Goal: Information Seeking & Learning: Learn about a topic

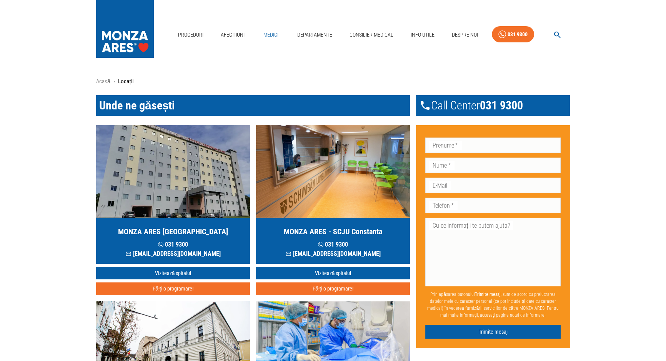
click at [271, 35] on link "Medici" at bounding box center [271, 35] width 25 height 16
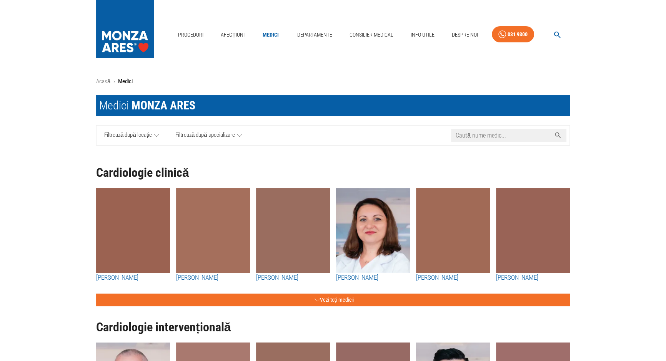
click at [531, 136] on input "Caută nume medic..." at bounding box center [501, 135] width 100 height 13
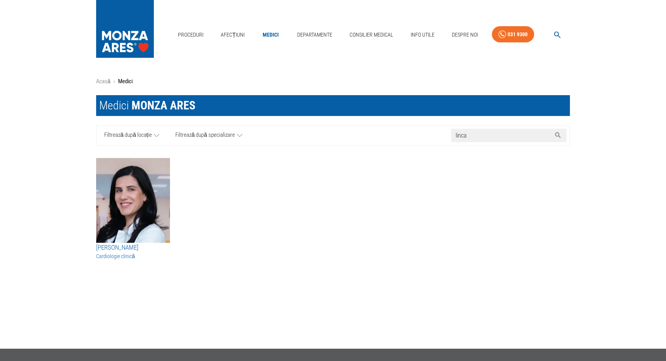
type input "linca"
click at [158, 192] on img "button" at bounding box center [133, 200] width 74 height 85
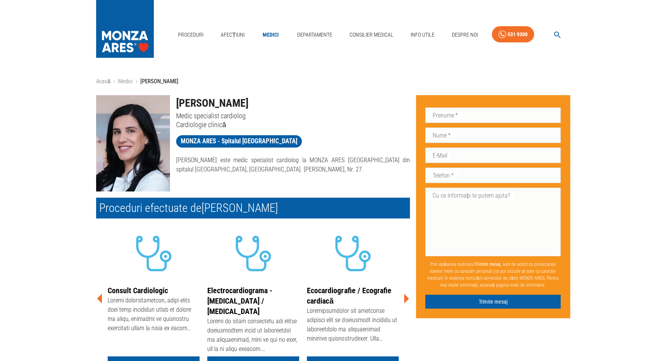
click at [190, 106] on h1 "[PERSON_NAME]" at bounding box center [293, 103] width 234 height 16
copy h1 "[PERSON_NAME]"
click at [239, 149] on div "[PERSON_NAME] este medic specialist cardiolog la MONZA ARES [GEOGRAPHIC_DATA] d…" at bounding box center [290, 161] width 240 height 25
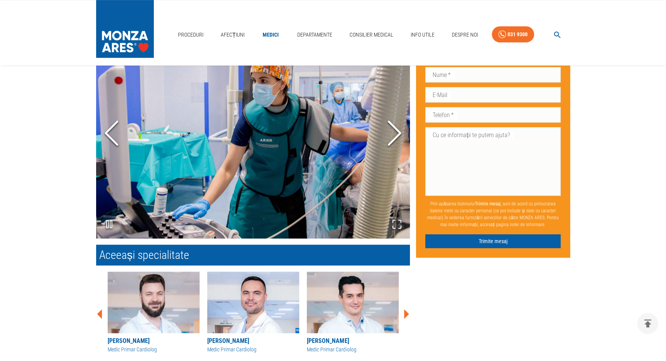
scroll to position [524, 0]
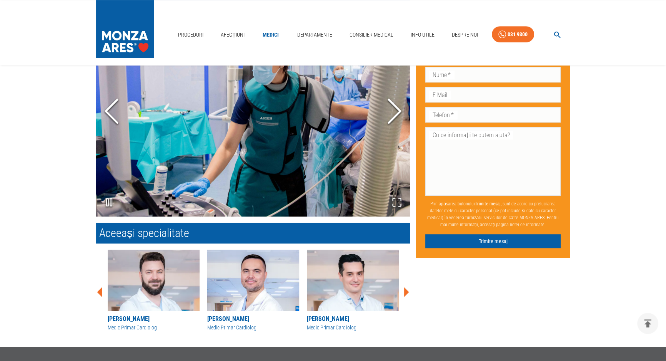
click at [395, 119] on icon "Next Slide" at bounding box center [394, 111] width 23 height 46
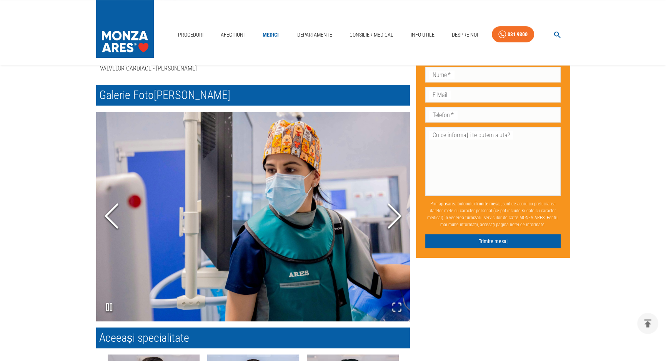
scroll to position [419, 0]
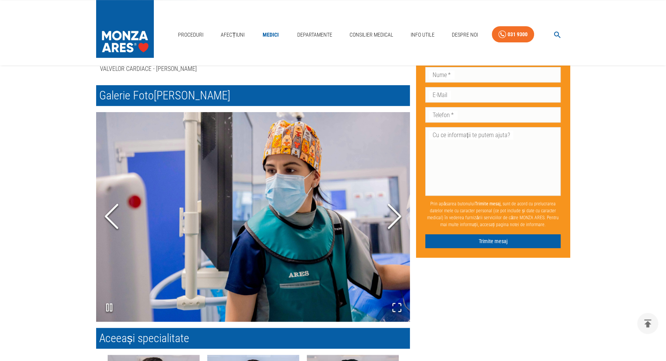
click at [391, 227] on polyline "Next Slide" at bounding box center [395, 215] width 12 height 23
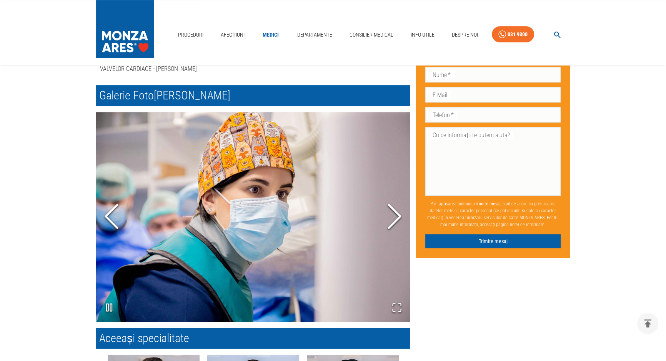
click at [391, 227] on polyline "Next Slide" at bounding box center [395, 215] width 12 height 23
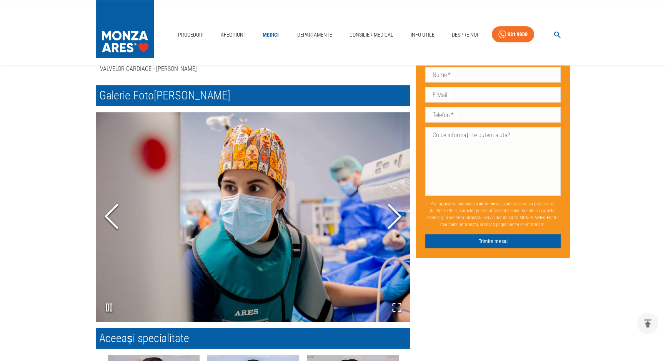
click at [391, 227] on polyline "Next Slide" at bounding box center [395, 215] width 12 height 23
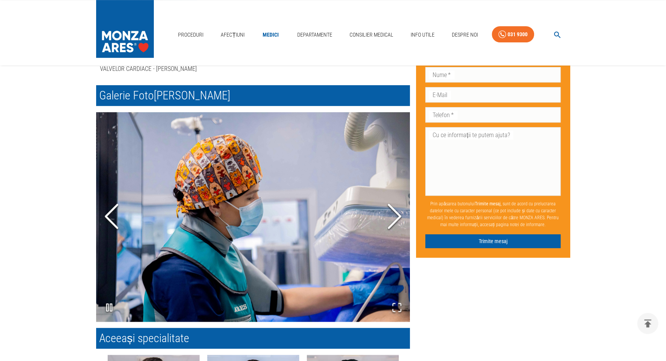
click at [391, 227] on polyline "Next Slide" at bounding box center [395, 215] width 12 height 23
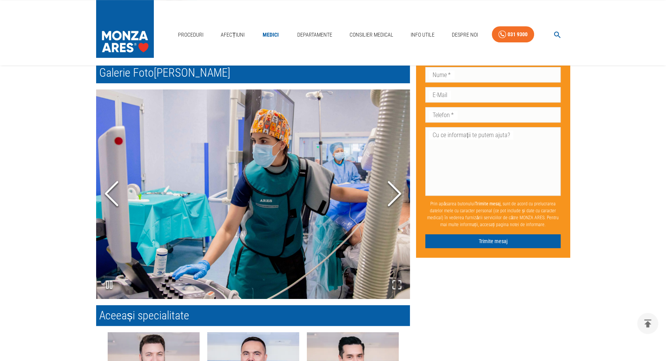
scroll to position [454, 0]
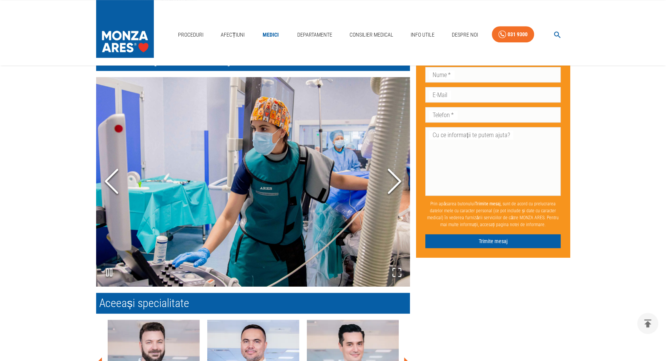
click at [388, 203] on icon "Next Slide" at bounding box center [394, 181] width 23 height 46
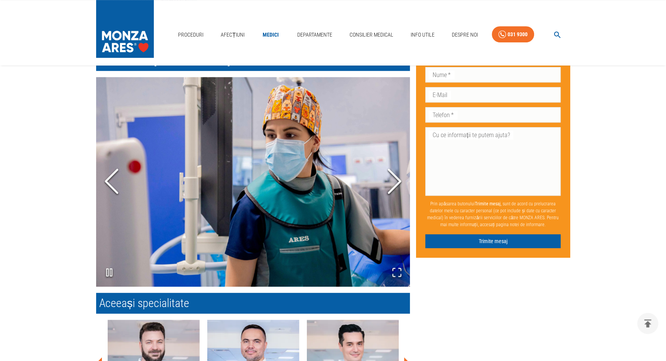
click at [390, 194] on icon "Next Slide" at bounding box center [394, 181] width 23 height 46
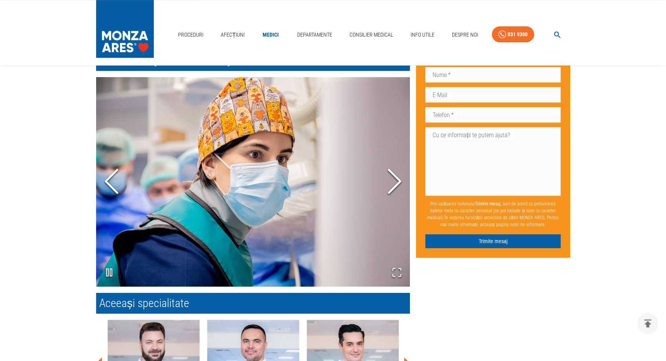
click at [390, 194] on icon "Next Slide" at bounding box center [394, 181] width 23 height 46
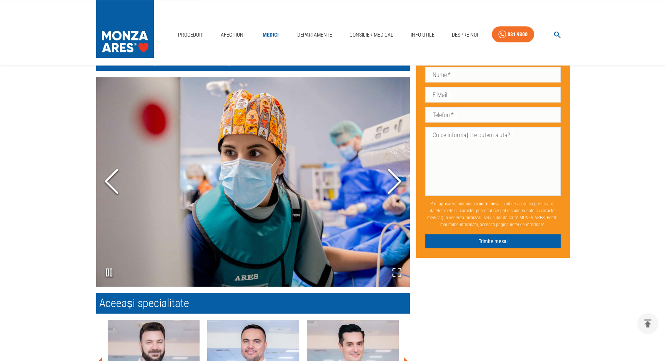
click at [390, 194] on icon "Next Slide" at bounding box center [394, 181] width 23 height 46
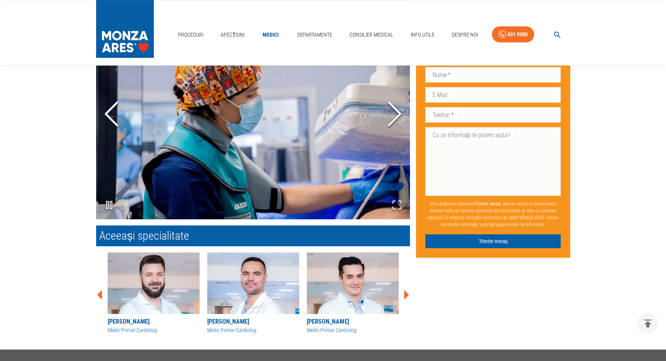
scroll to position [594, 0]
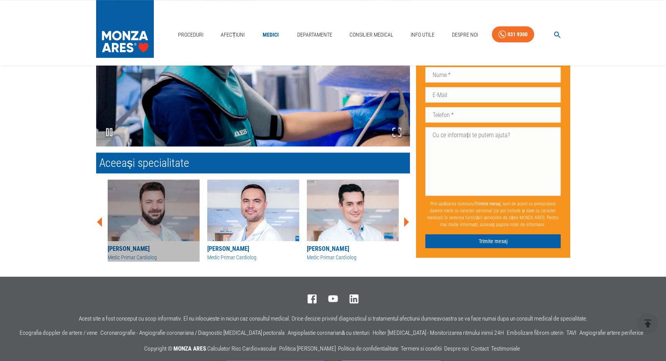
click at [130, 202] on img at bounding box center [154, 210] width 92 height 62
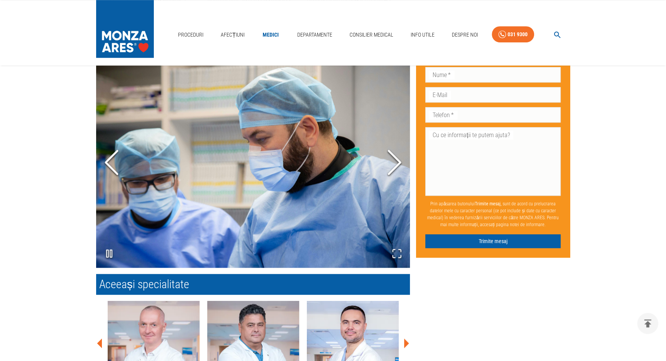
scroll to position [594, 0]
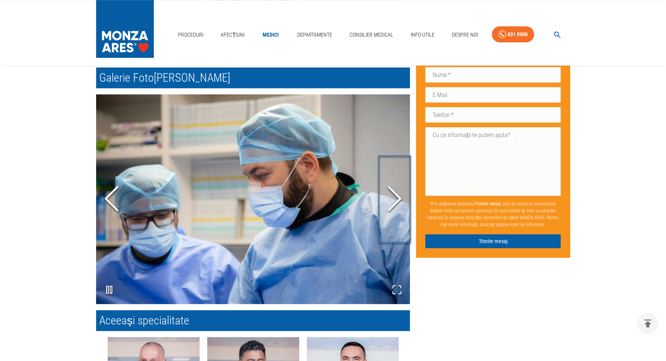
click at [394, 202] on icon "Next Slide" at bounding box center [394, 198] width 23 height 46
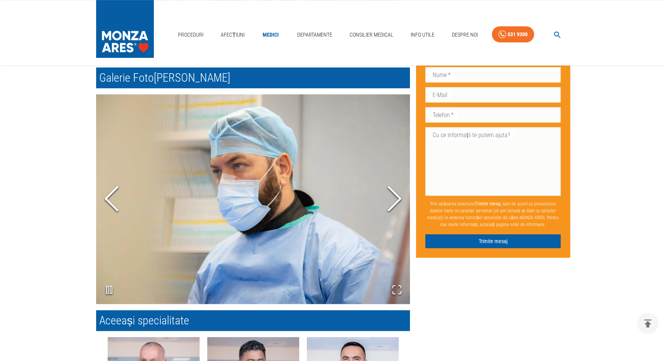
click at [391, 206] on polyline "Next Slide" at bounding box center [395, 198] width 12 height 23
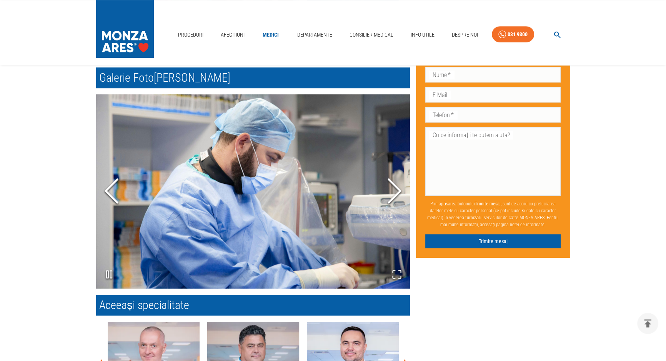
click at [391, 206] on icon "Next Slide" at bounding box center [394, 190] width 23 height 46
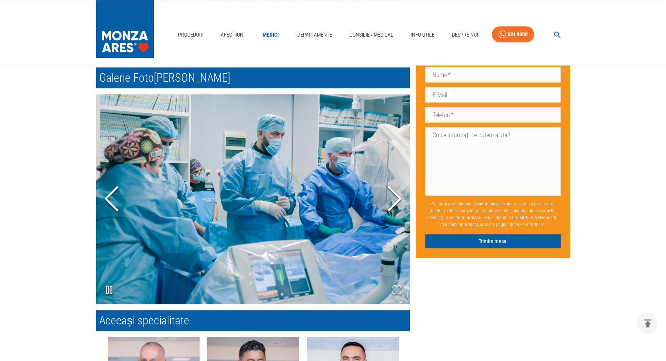
click at [391, 206] on polyline "Next Slide" at bounding box center [395, 198] width 12 height 23
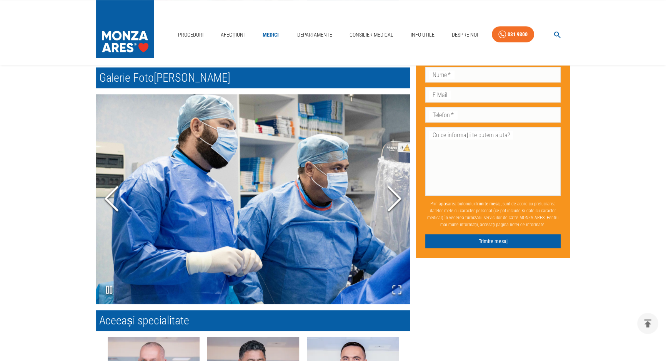
click at [391, 206] on polyline "Next Slide" at bounding box center [395, 198] width 12 height 23
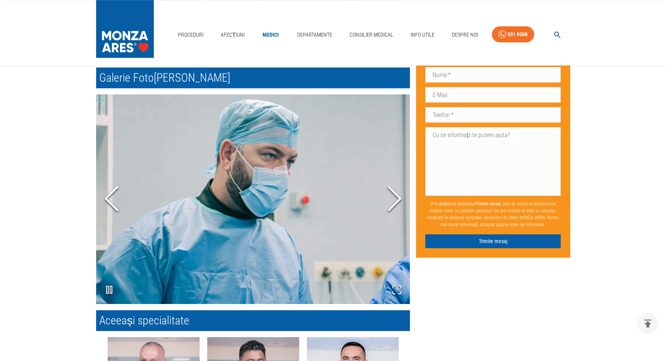
click at [391, 206] on polyline "Next Slide" at bounding box center [395, 198] width 12 height 23
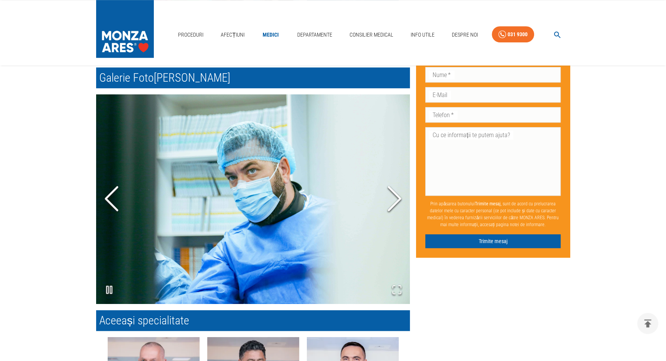
click at [391, 206] on polyline "Next Slide" at bounding box center [395, 198] width 12 height 23
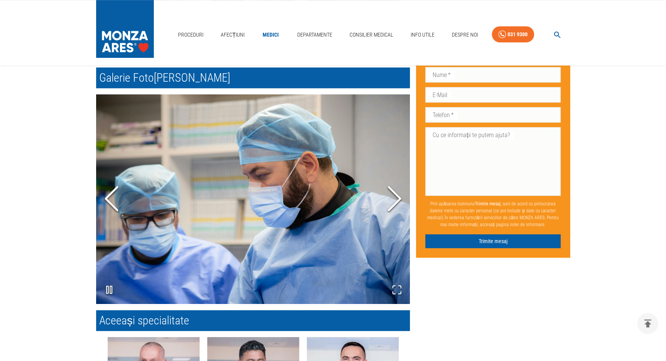
click at [264, 33] on link "Medici" at bounding box center [271, 35] width 25 height 16
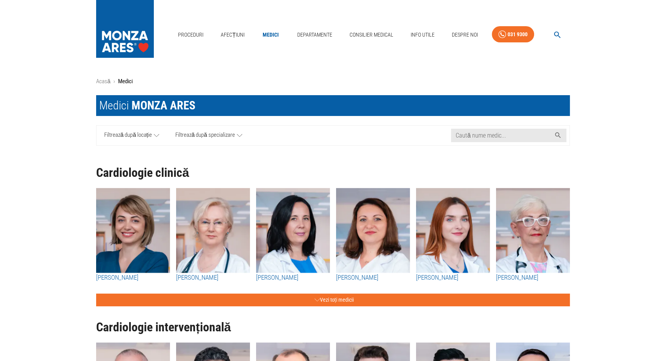
click at [456, 234] on img "button" at bounding box center [453, 230] width 74 height 85
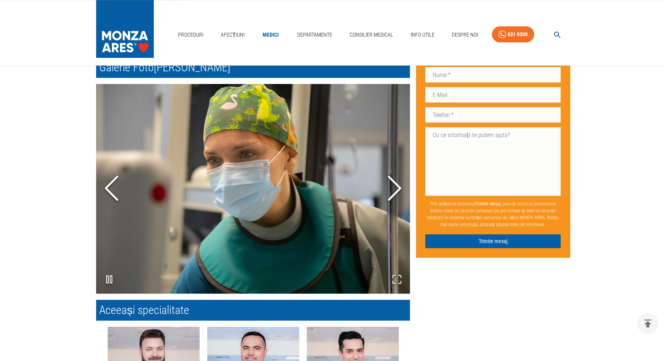
scroll to position [594, 0]
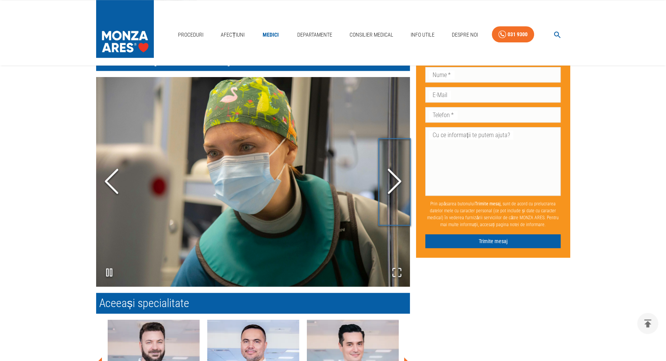
click at [397, 184] on polyline "Next Slide" at bounding box center [395, 181] width 12 height 23
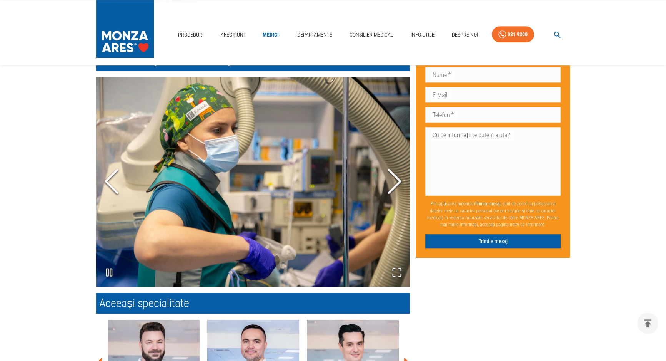
click at [397, 184] on polyline "Next Slide" at bounding box center [395, 181] width 12 height 23
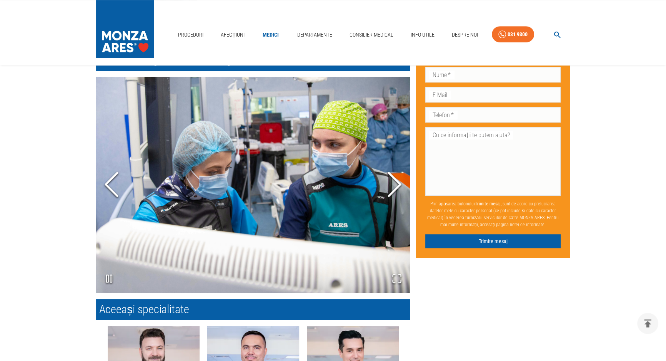
click at [397, 184] on icon "Next Slide" at bounding box center [394, 184] width 23 height 46
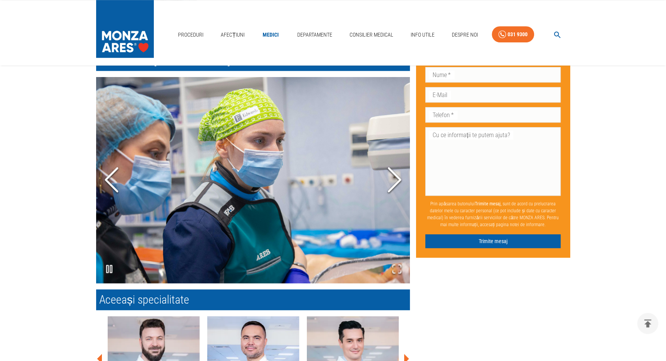
click at [397, 184] on icon "Next Slide" at bounding box center [394, 179] width 23 height 46
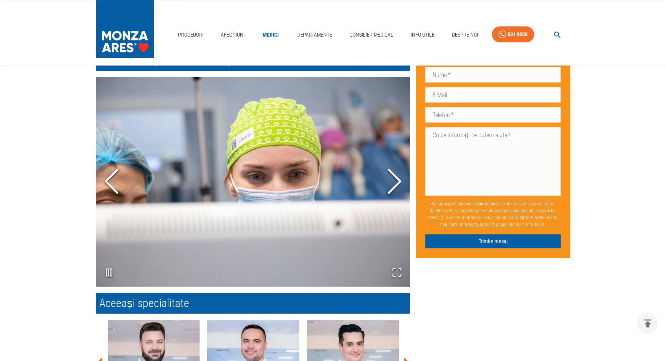
click at [397, 184] on polyline "Next Slide" at bounding box center [395, 181] width 12 height 23
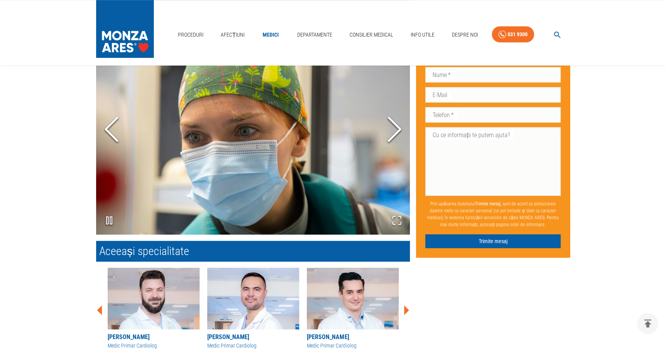
scroll to position [664, 0]
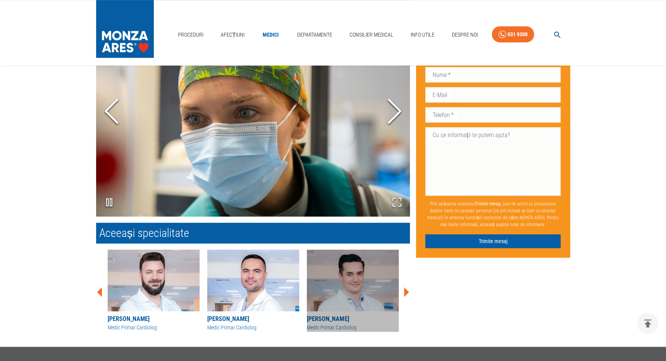
click at [334, 270] on img at bounding box center [353, 280] width 92 height 62
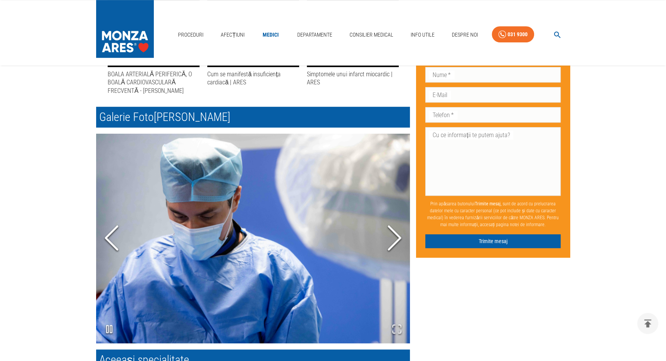
scroll to position [559, 0]
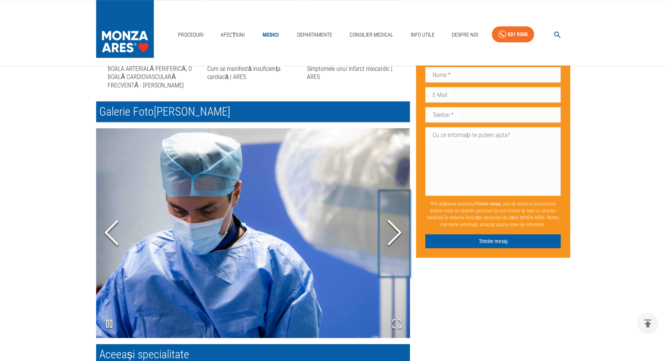
click at [398, 231] on icon "Next Slide" at bounding box center [394, 232] width 23 height 46
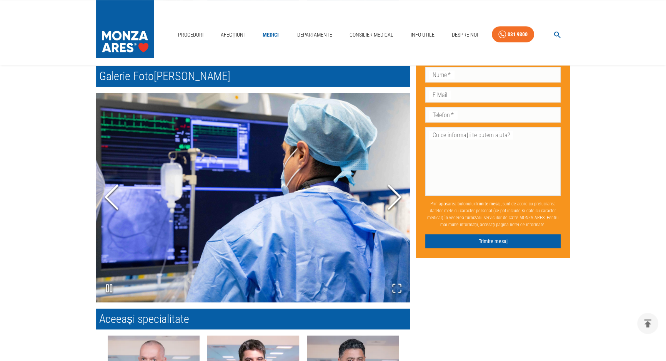
scroll to position [594, 0]
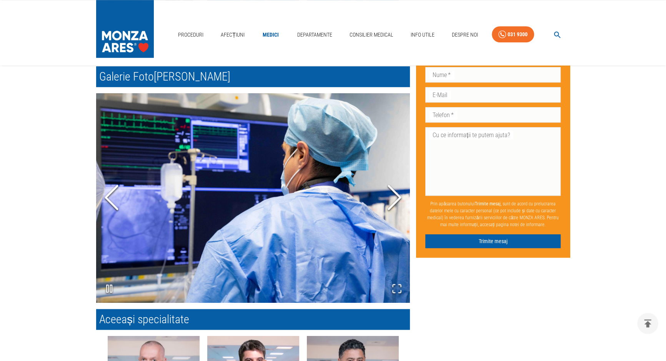
click at [396, 188] on icon "Next Slide" at bounding box center [394, 197] width 23 height 46
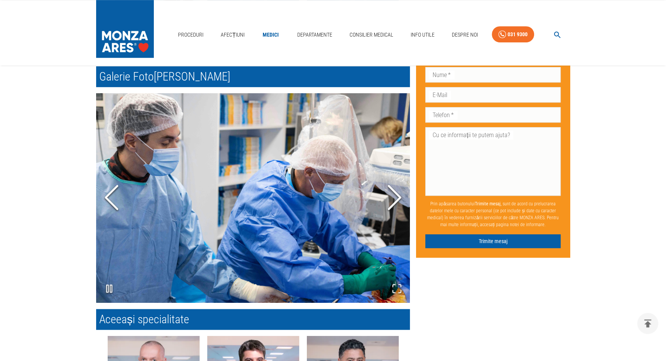
click at [394, 195] on icon "Next Slide" at bounding box center [394, 197] width 23 height 46
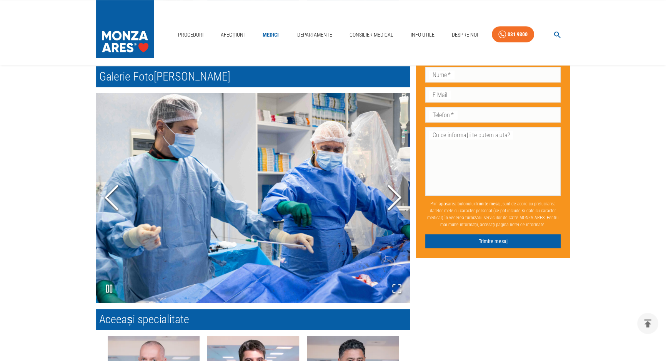
click at [394, 195] on icon "Next Slide" at bounding box center [394, 197] width 23 height 46
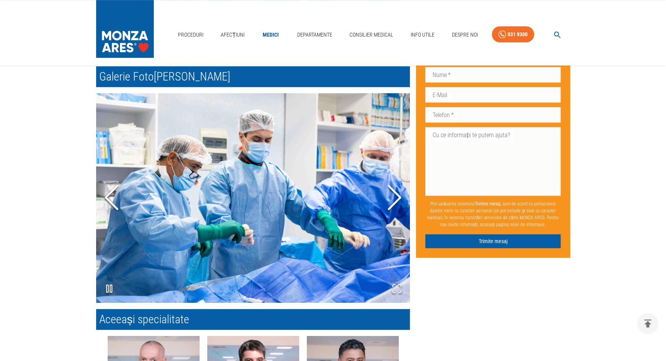
click at [394, 195] on icon "Next Slide" at bounding box center [394, 197] width 23 height 46
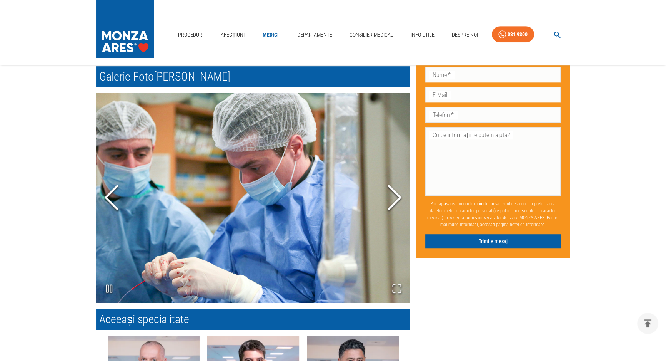
click at [394, 195] on icon "Next Slide" at bounding box center [394, 197] width 23 height 46
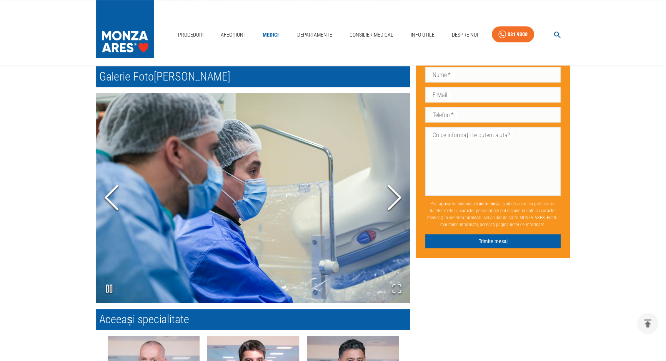
click at [394, 195] on icon "Next Slide" at bounding box center [394, 197] width 23 height 46
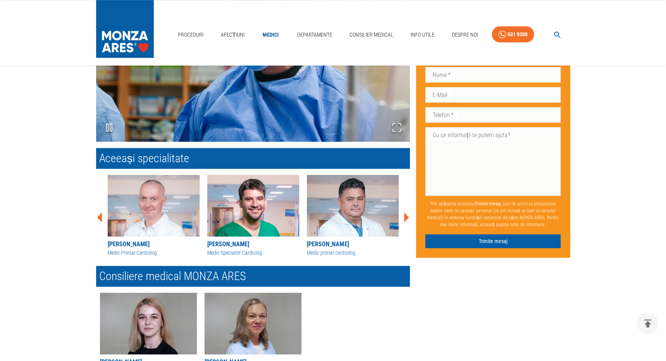
scroll to position [770, 0]
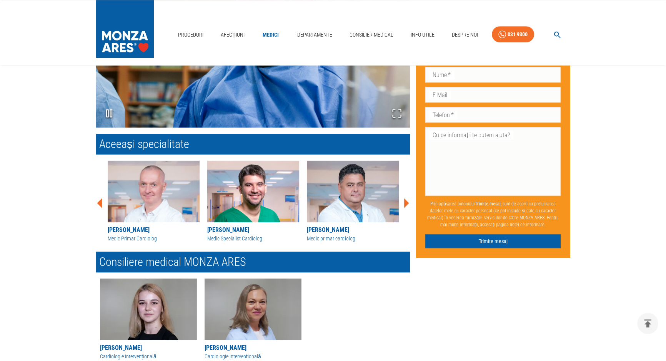
click at [352, 194] on img at bounding box center [353, 191] width 92 height 62
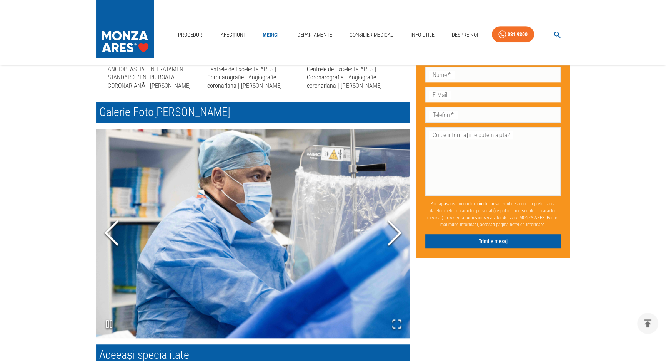
scroll to position [594, 0]
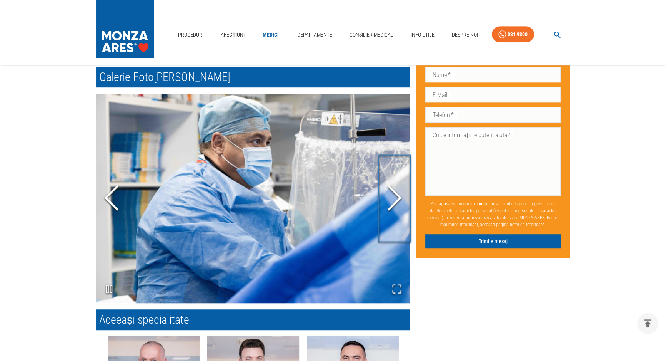
click at [391, 200] on icon "Next Slide" at bounding box center [394, 198] width 23 height 46
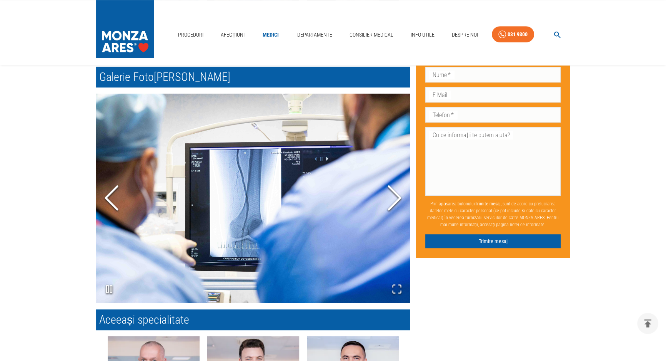
click at [391, 200] on icon "Next Slide" at bounding box center [394, 198] width 23 height 46
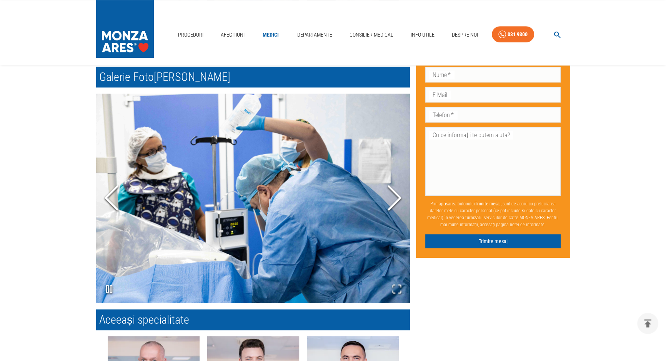
click at [391, 200] on icon "Next Slide" at bounding box center [394, 198] width 23 height 46
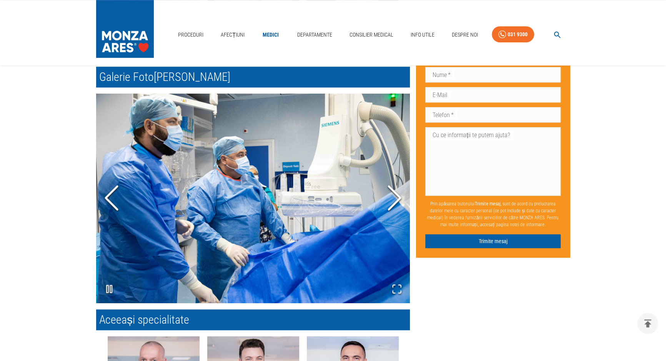
click at [391, 200] on icon "Next Slide" at bounding box center [394, 198] width 23 height 46
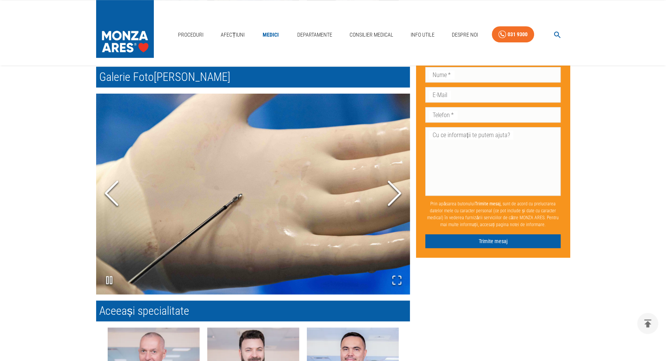
click at [391, 200] on icon "Next Slide" at bounding box center [394, 193] width 23 height 46
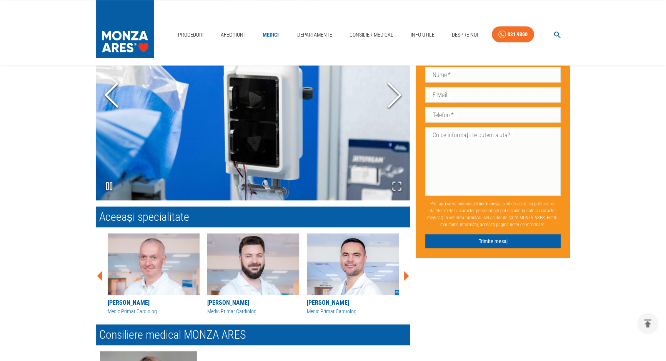
scroll to position [735, 0]
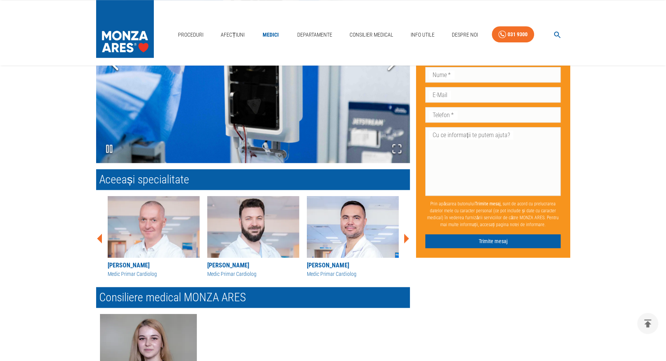
click at [187, 233] on img at bounding box center [154, 227] width 92 height 62
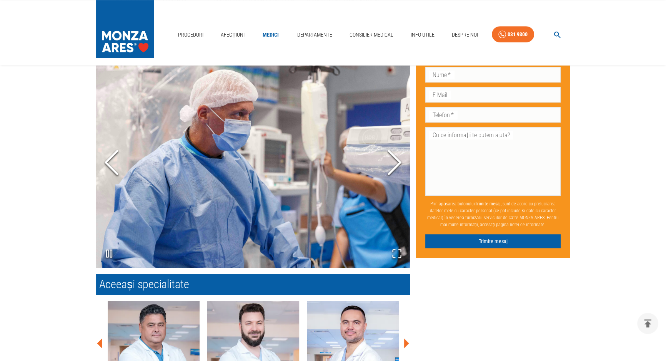
scroll to position [629, 0]
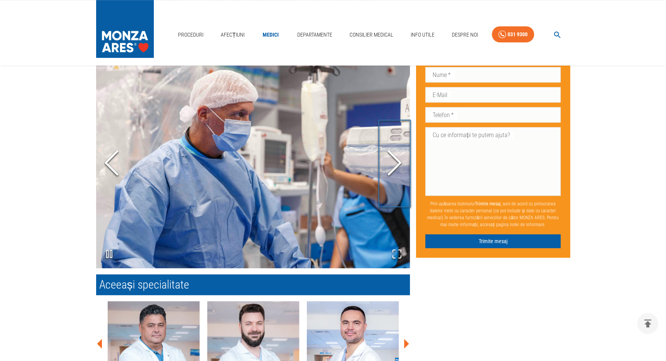
click at [395, 164] on icon "Next Slide" at bounding box center [394, 163] width 23 height 46
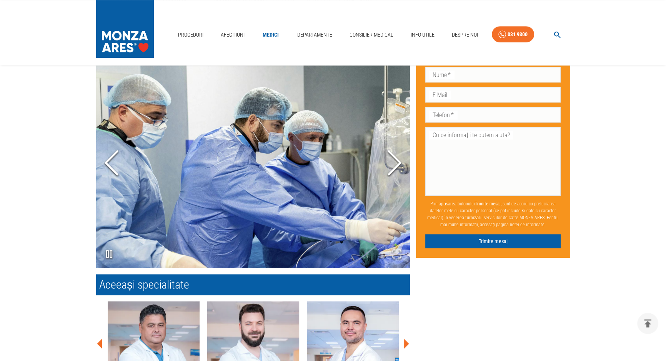
click at [395, 164] on icon "Next Slide" at bounding box center [394, 162] width 23 height 46
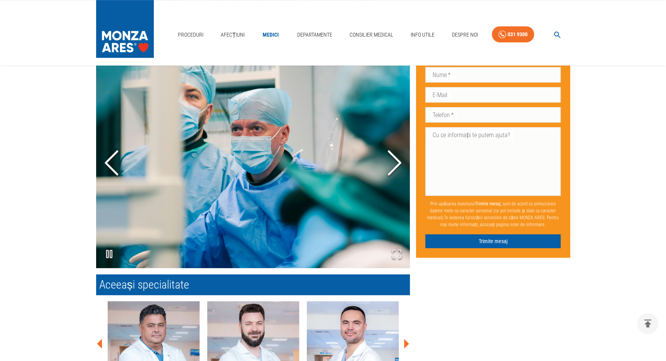
click at [395, 164] on icon "Next Slide" at bounding box center [394, 163] width 23 height 46
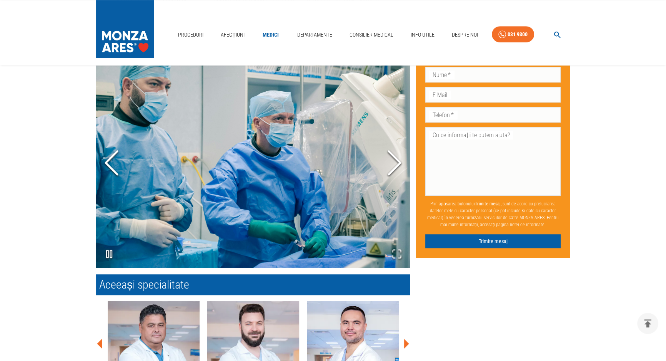
click at [395, 164] on icon "Next Slide" at bounding box center [394, 163] width 23 height 46
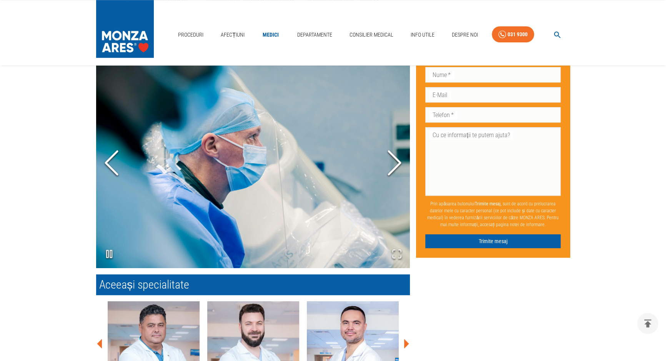
click at [395, 164] on icon "Next Slide" at bounding box center [394, 163] width 23 height 46
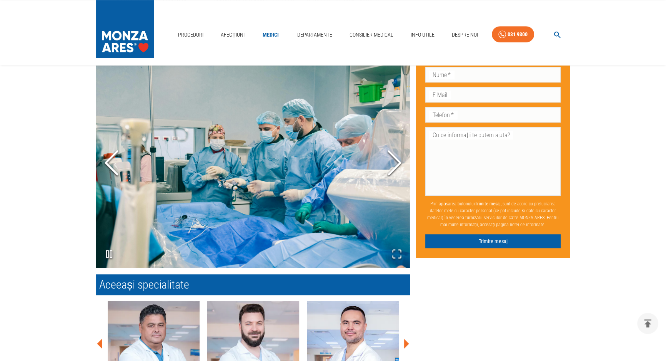
click at [395, 164] on icon "Next Slide" at bounding box center [394, 163] width 23 height 46
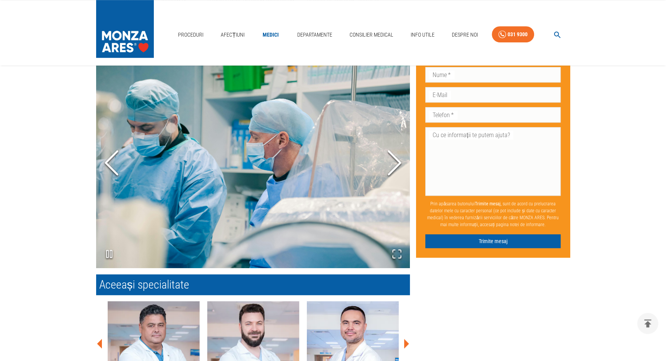
click at [395, 164] on icon "Next Slide" at bounding box center [394, 163] width 23 height 46
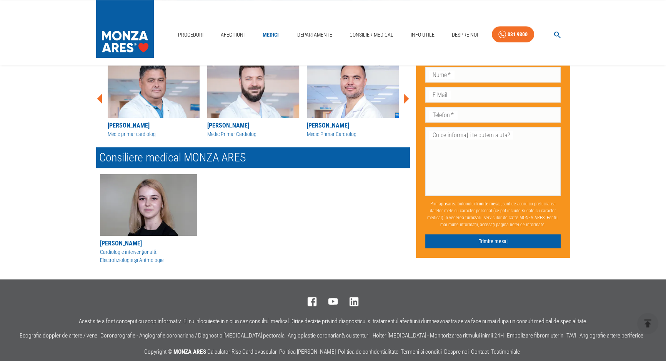
scroll to position [908, 0]
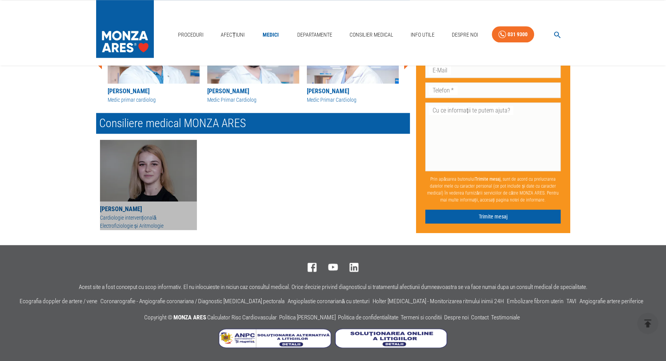
click at [174, 188] on img "button" at bounding box center [148, 171] width 97 height 62
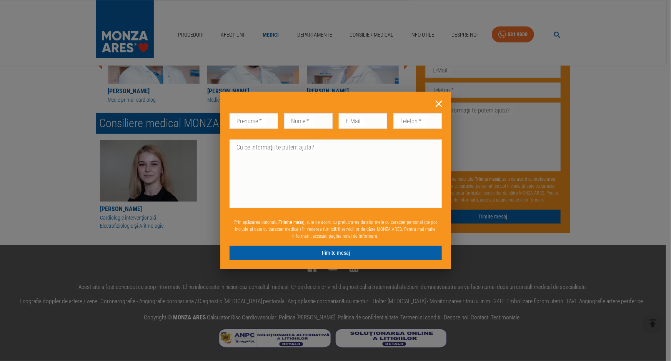
click at [442, 103] on icon at bounding box center [439, 104] width 12 height 12
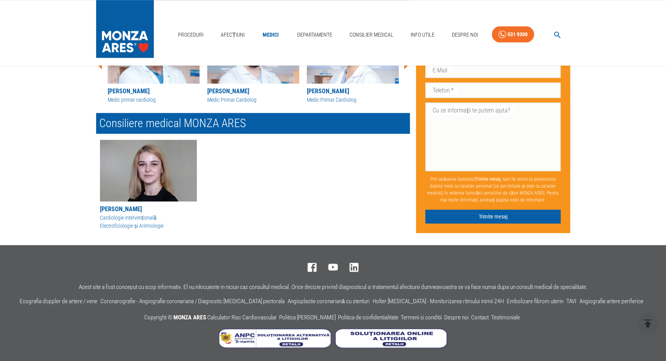
scroll to position [908, 0]
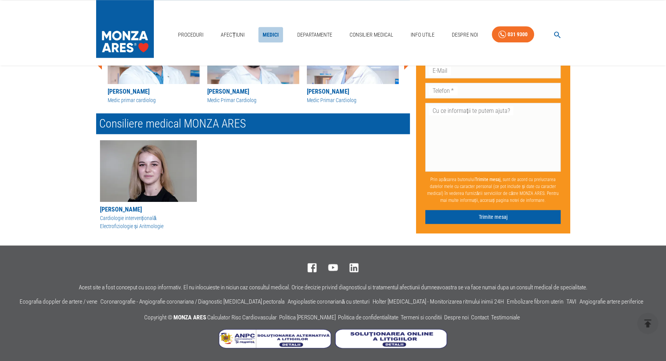
click at [273, 33] on link "Medici" at bounding box center [271, 35] width 25 height 16
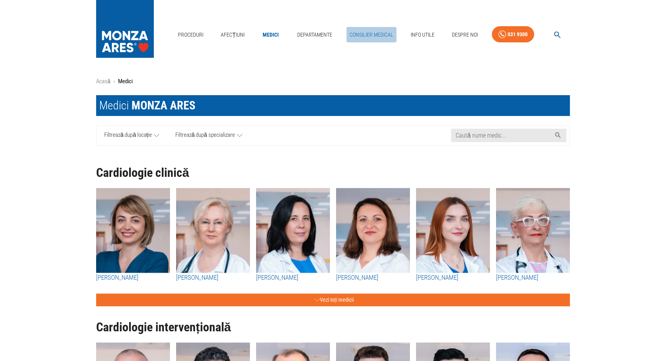
click at [372, 36] on link "Consilier Medical" at bounding box center [372, 35] width 50 height 16
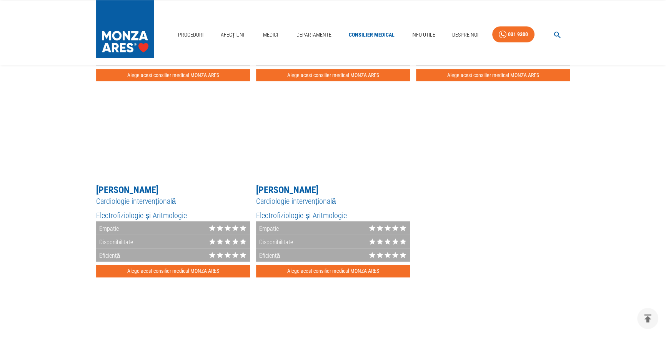
scroll to position [1154, 0]
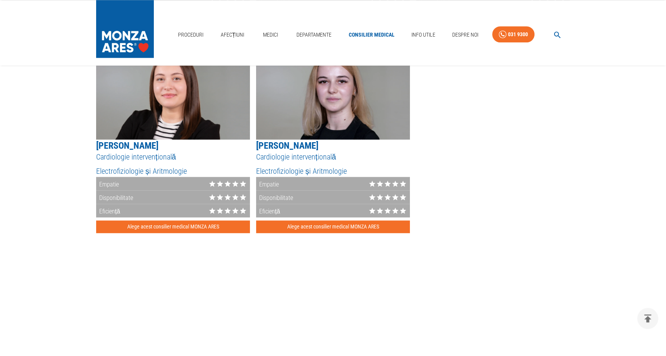
click at [167, 179] on div "Empatie" at bounding box center [171, 183] width 157 height 13
click at [151, 150] on h5 "[PERSON_NAME]" at bounding box center [173, 145] width 154 height 12
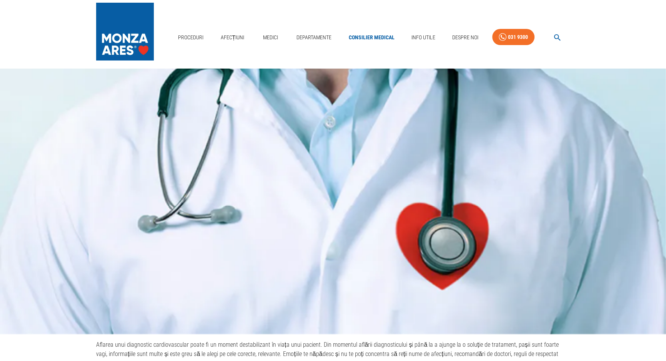
scroll to position [0, 0]
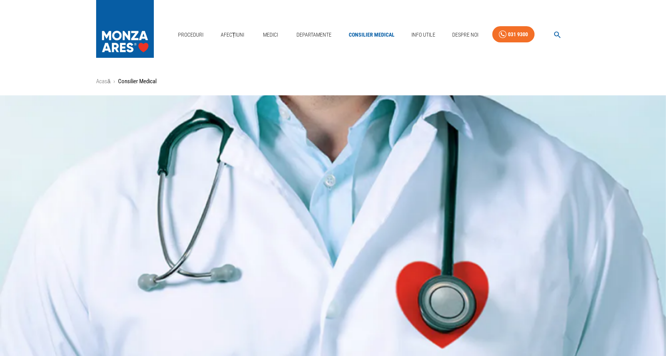
drag, startPoint x: 276, startPoint y: 33, endPoint x: 671, endPoint y: 5, distance: 395.7
click at [276, 33] on link "Medici" at bounding box center [270, 35] width 25 height 16
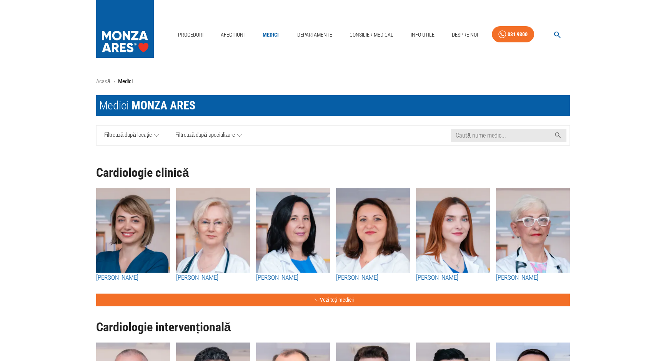
click at [306, 224] on img "button" at bounding box center [293, 230] width 74 height 85
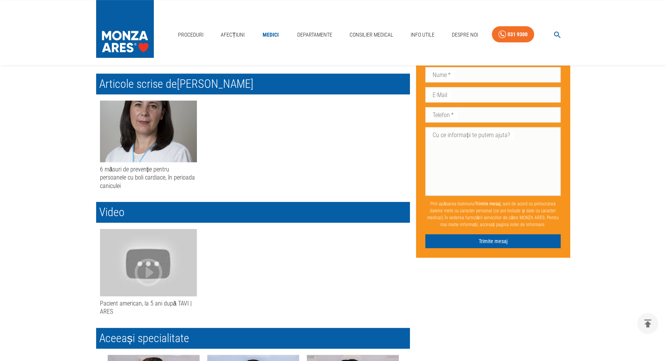
scroll to position [314, 0]
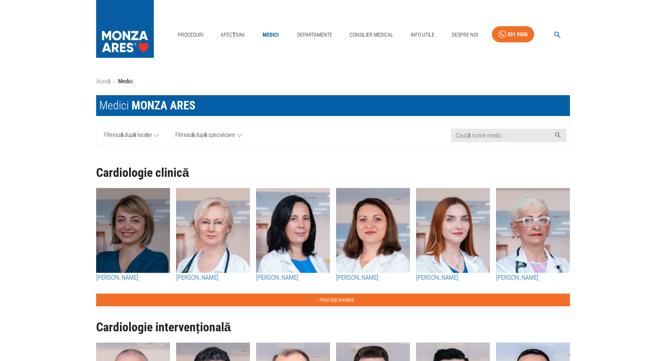
click at [131, 206] on img "button" at bounding box center [133, 230] width 74 height 85
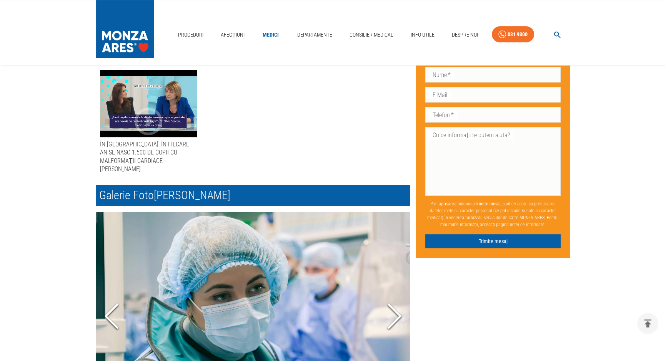
scroll to position [419, 0]
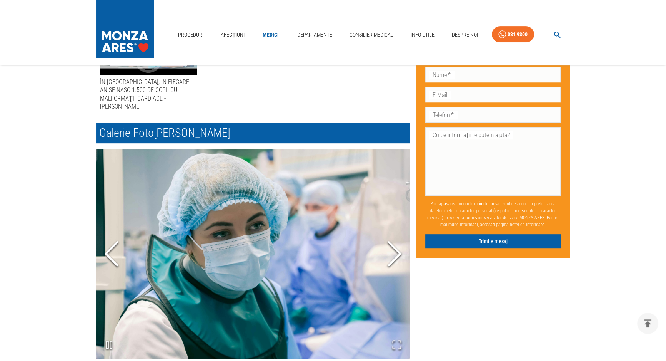
click at [402, 247] on icon "Next Slide" at bounding box center [394, 253] width 23 height 46
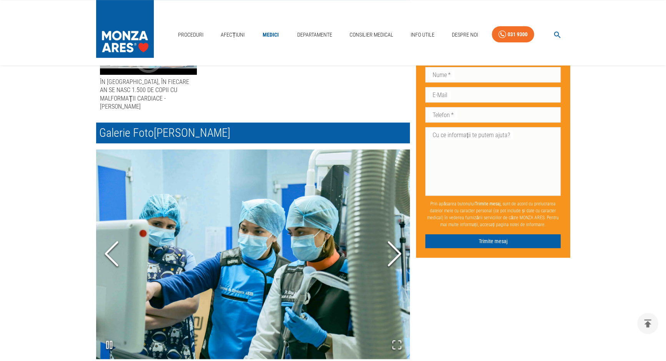
click at [399, 243] on polyline "Next Slide" at bounding box center [395, 253] width 12 height 23
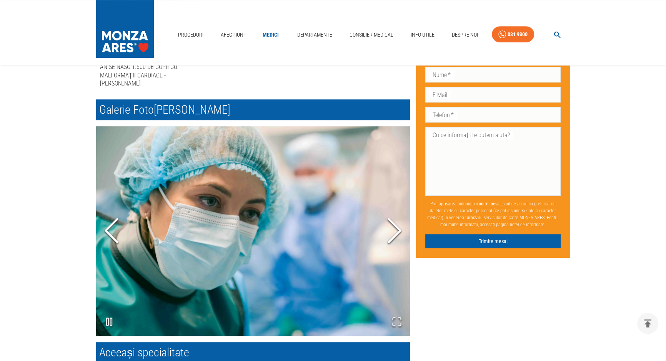
scroll to position [454, 0]
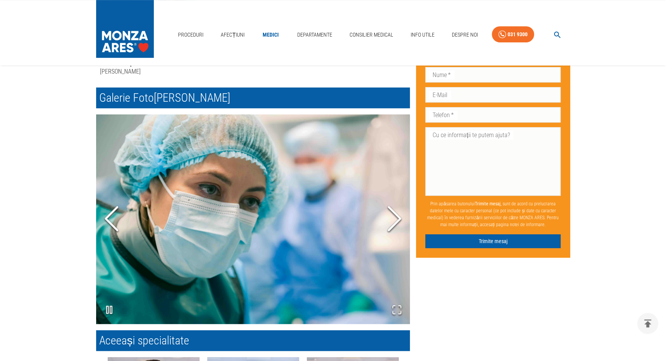
click at [399, 207] on polyline "Next Slide" at bounding box center [395, 218] width 12 height 23
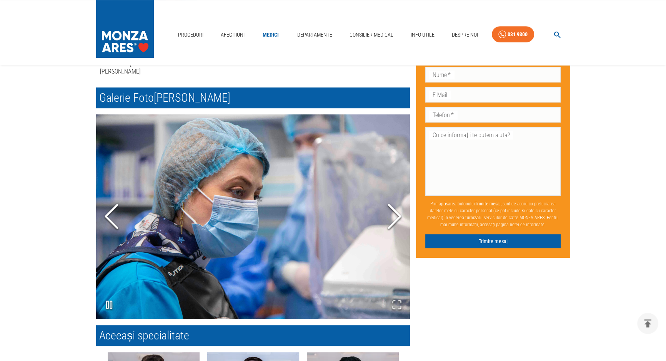
click at [399, 207] on icon "Next Slide" at bounding box center [394, 216] width 23 height 46
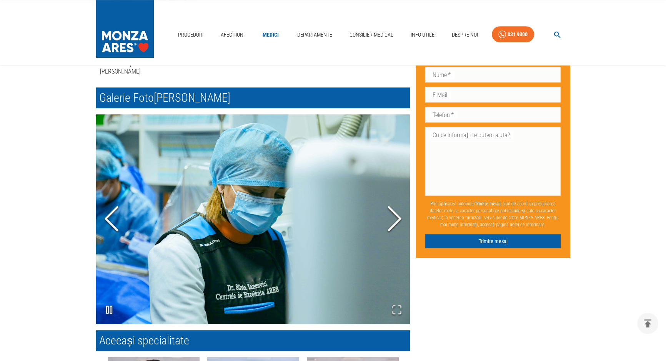
click at [399, 207] on polyline "Next Slide" at bounding box center [395, 218] width 12 height 23
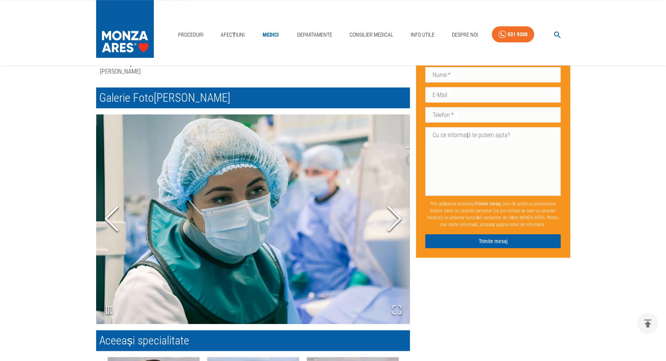
click at [399, 207] on polyline "Next Slide" at bounding box center [395, 218] width 12 height 23
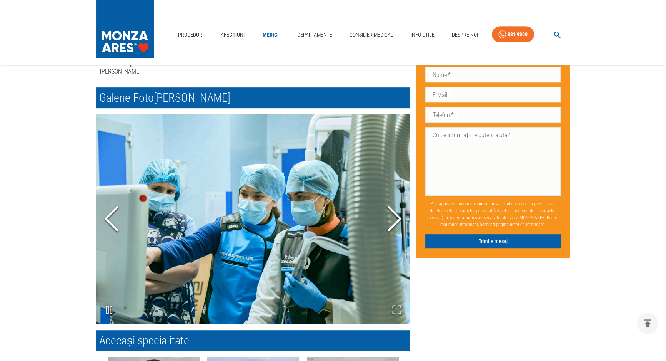
click at [399, 207] on polyline "Next Slide" at bounding box center [395, 218] width 12 height 23
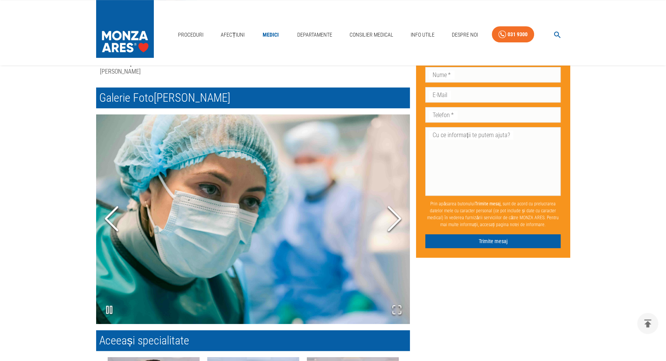
click at [399, 207] on polyline "Next Slide" at bounding box center [395, 218] width 12 height 23
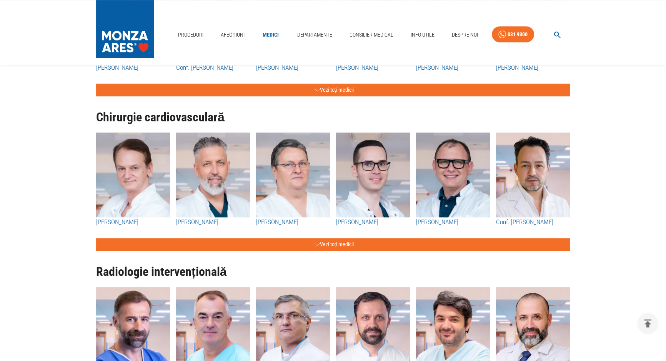
scroll to position [770, 0]
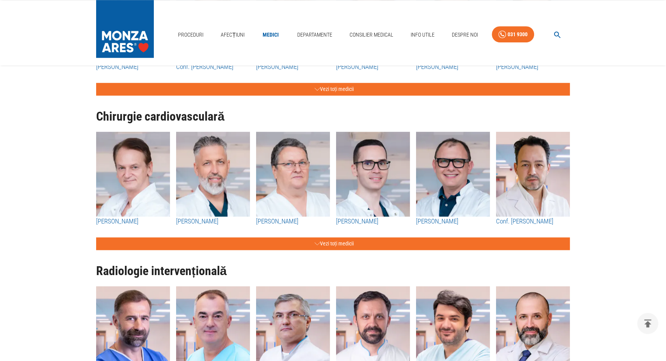
click at [217, 180] on img "button" at bounding box center [213, 174] width 74 height 85
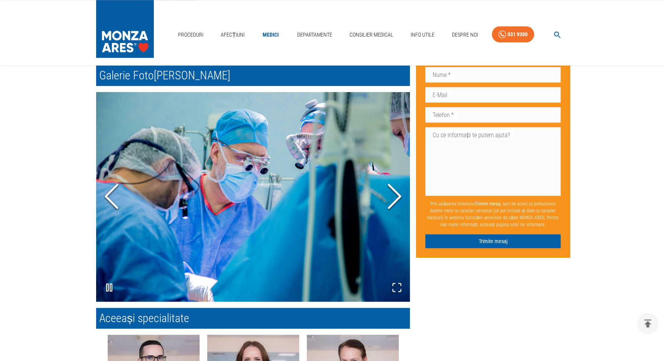
scroll to position [735, 0]
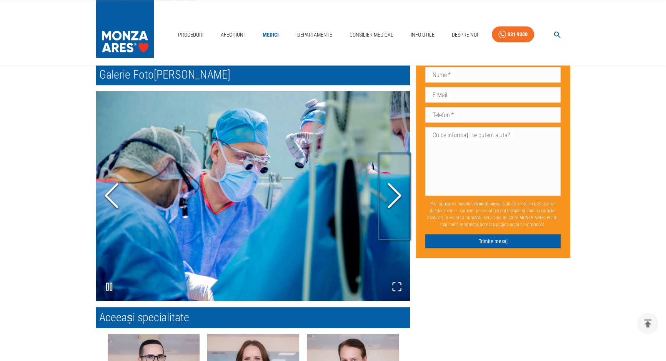
click at [391, 199] on icon "Next Slide" at bounding box center [394, 195] width 23 height 46
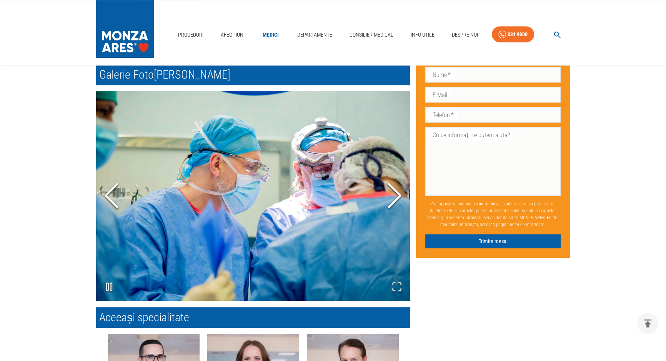
click at [394, 196] on icon "Next Slide" at bounding box center [394, 195] width 23 height 46
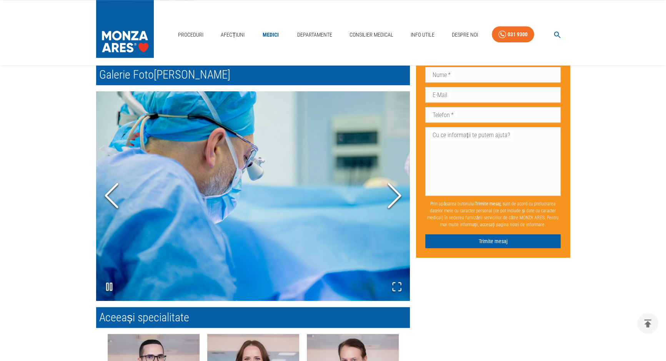
click at [394, 196] on icon "Next Slide" at bounding box center [394, 195] width 23 height 46
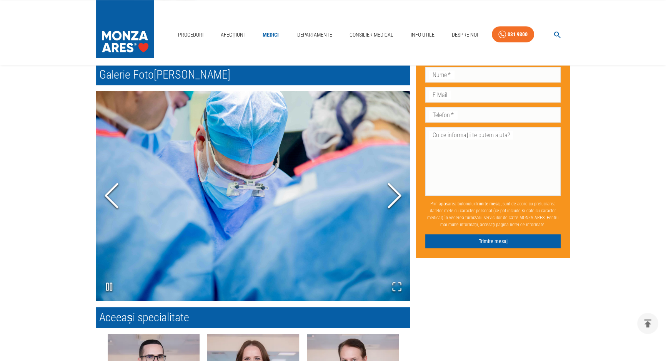
click at [394, 196] on icon "Next Slide" at bounding box center [394, 195] width 23 height 46
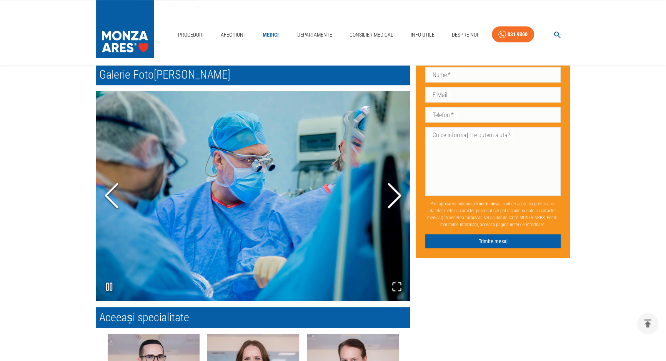
click at [394, 196] on icon "Next Slide" at bounding box center [394, 195] width 23 height 46
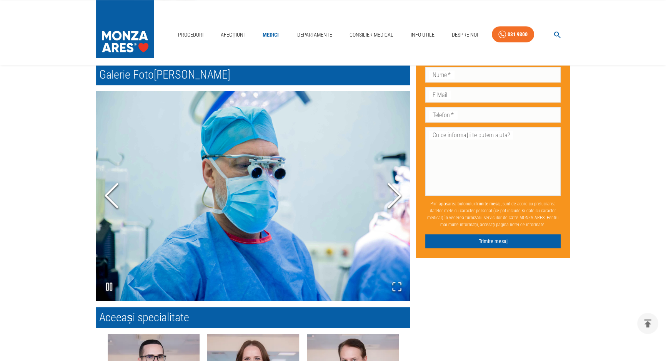
click at [394, 196] on icon "Next Slide" at bounding box center [394, 195] width 23 height 46
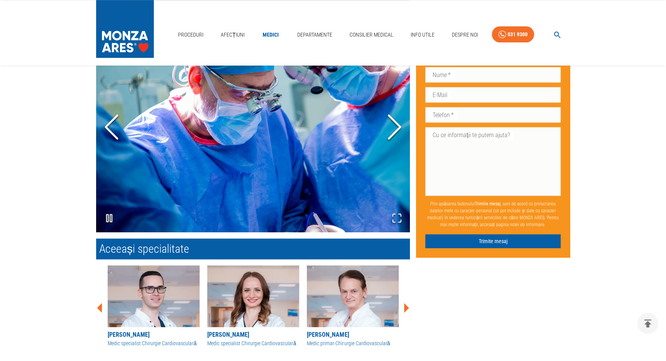
scroll to position [920, 0]
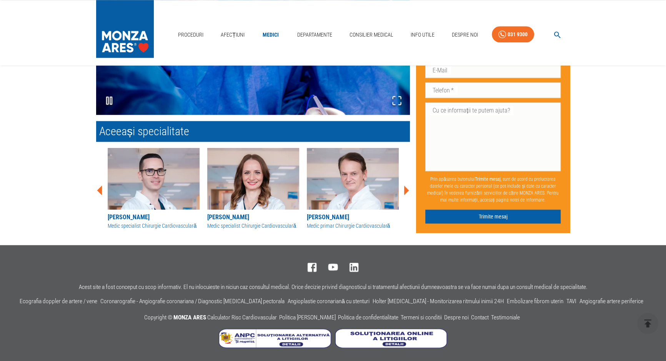
click at [356, 196] on img at bounding box center [353, 179] width 92 height 62
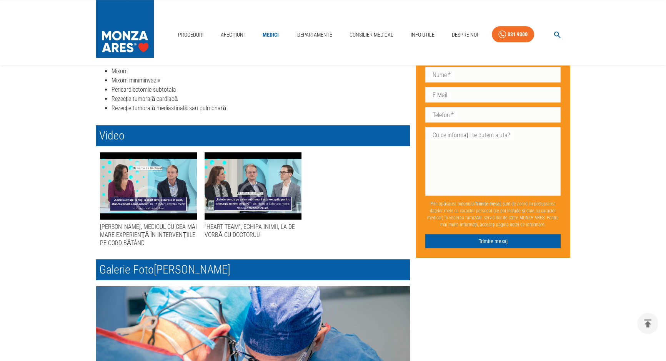
scroll to position [559, 0]
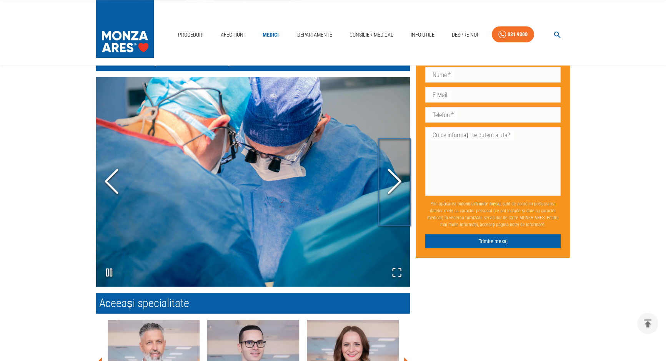
click at [394, 181] on icon "Next Slide" at bounding box center [394, 181] width 23 height 46
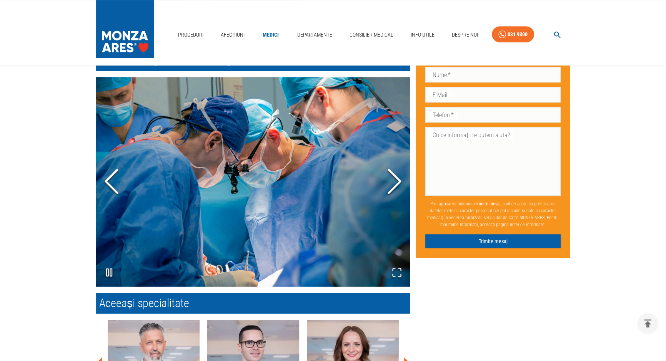
click at [394, 181] on icon "Next Slide" at bounding box center [394, 181] width 23 height 46
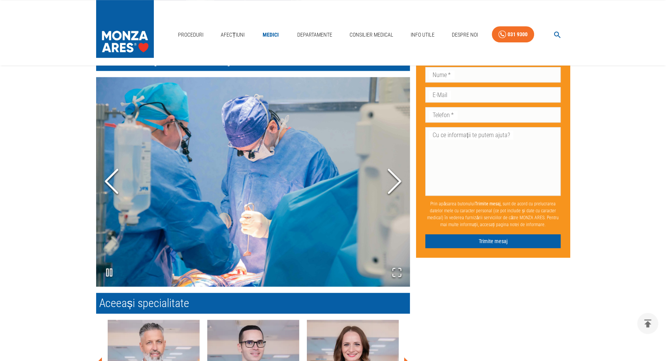
click at [394, 181] on icon "Next Slide" at bounding box center [394, 181] width 23 height 46
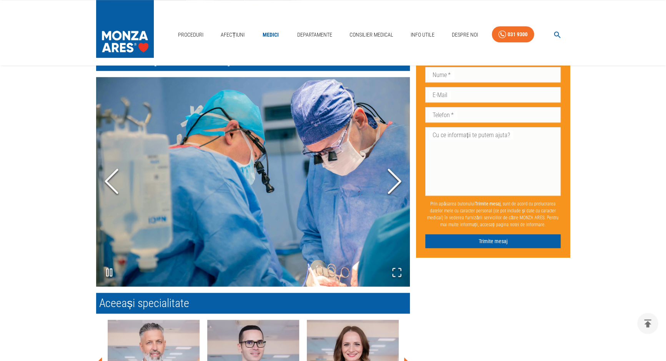
click at [394, 181] on icon "Next Slide" at bounding box center [394, 181] width 23 height 46
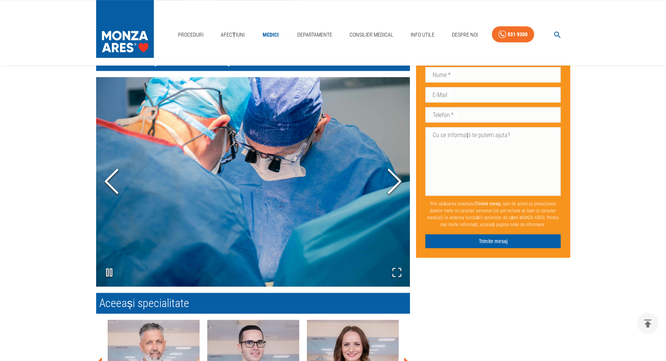
click at [394, 181] on icon "Next Slide" at bounding box center [394, 181] width 23 height 46
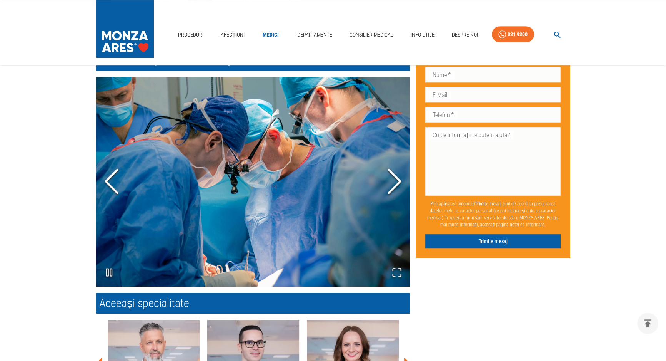
click at [394, 181] on icon "Next Slide" at bounding box center [394, 181] width 23 height 46
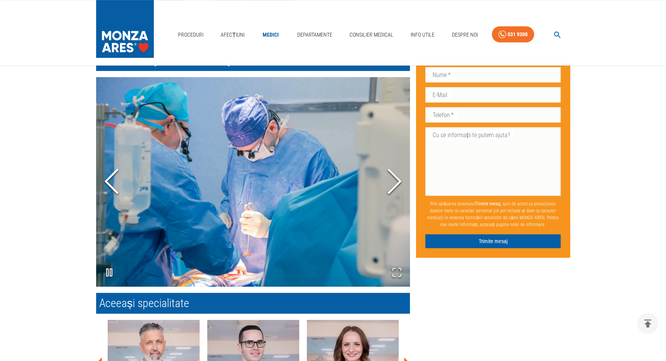
click at [394, 181] on icon "Next Slide" at bounding box center [394, 181] width 23 height 46
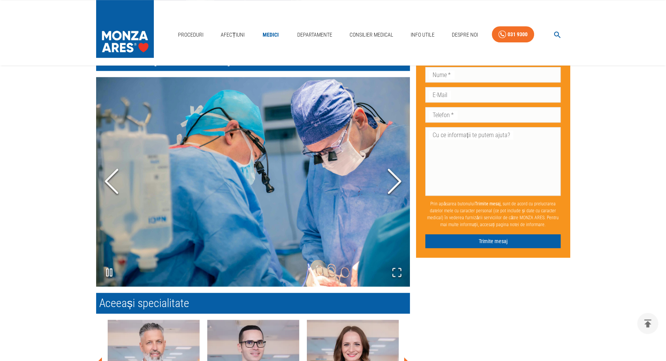
click at [394, 181] on icon "Next Slide" at bounding box center [394, 181] width 23 height 46
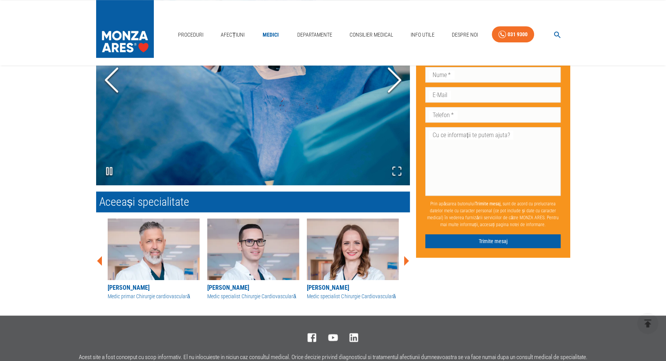
scroll to position [664, 0]
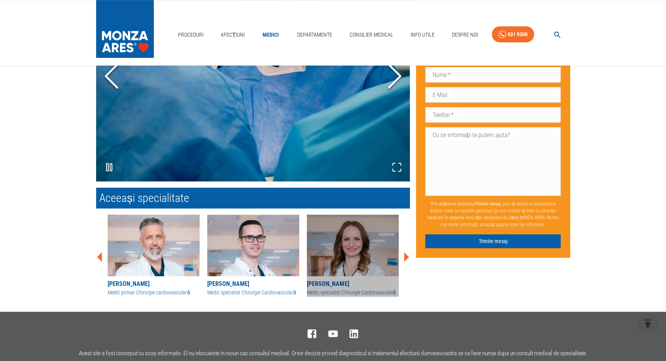
click at [367, 221] on img at bounding box center [353, 245] width 92 height 62
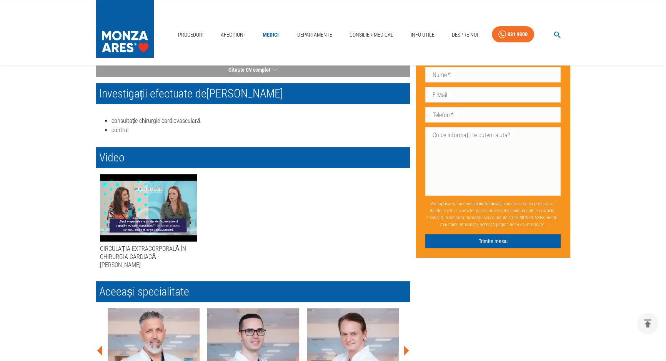
scroll to position [280, 0]
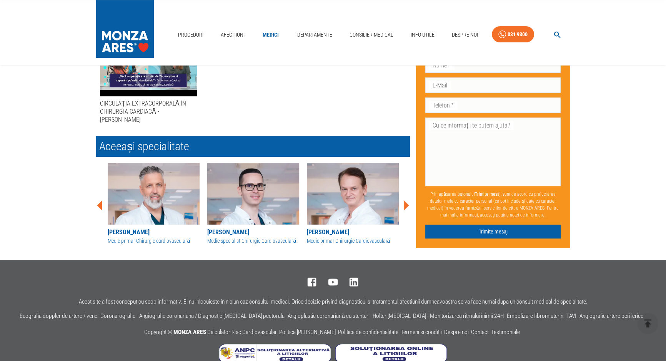
click at [404, 207] on icon at bounding box center [406, 205] width 5 height 10
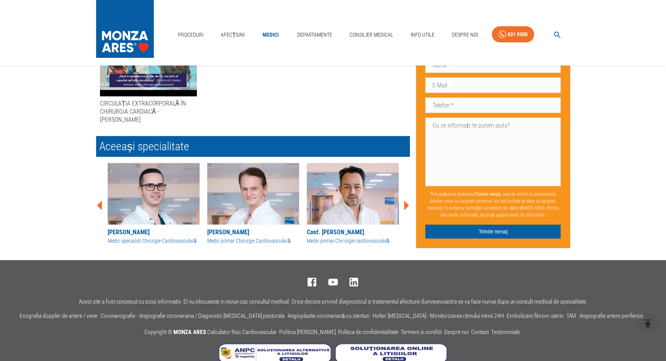
click at [404, 207] on icon at bounding box center [406, 205] width 5 height 10
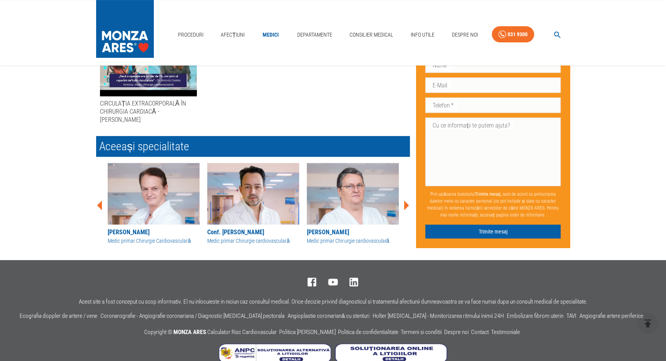
click at [404, 207] on icon at bounding box center [406, 205] width 5 height 10
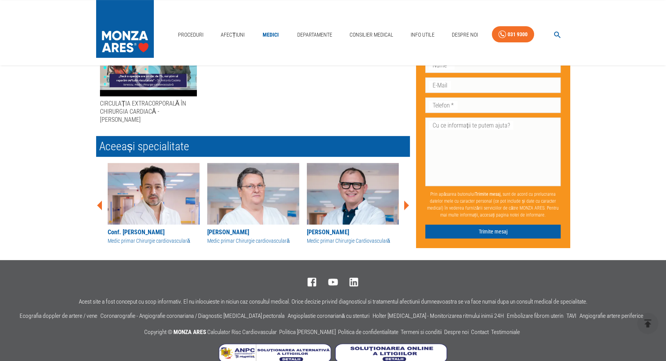
click at [296, 204] on img at bounding box center [253, 194] width 92 height 62
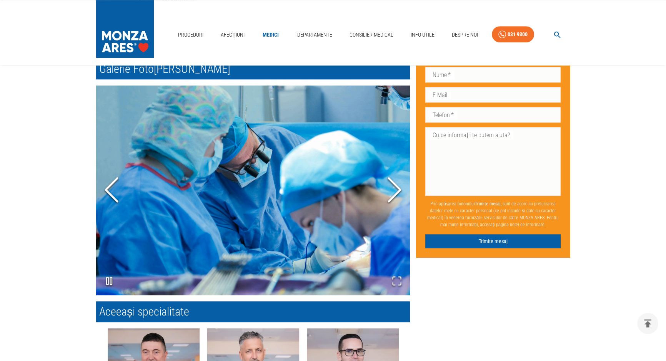
scroll to position [804, 0]
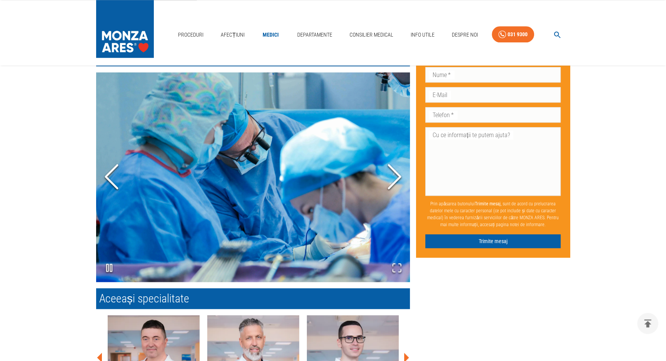
click at [401, 177] on polyline "Next Slide" at bounding box center [395, 176] width 12 height 23
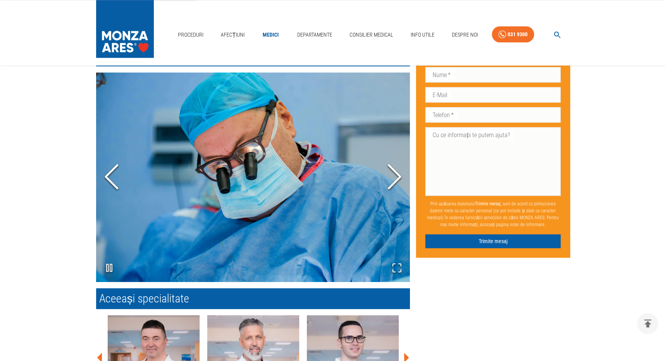
click at [399, 179] on polyline "Next Slide" at bounding box center [395, 176] width 12 height 23
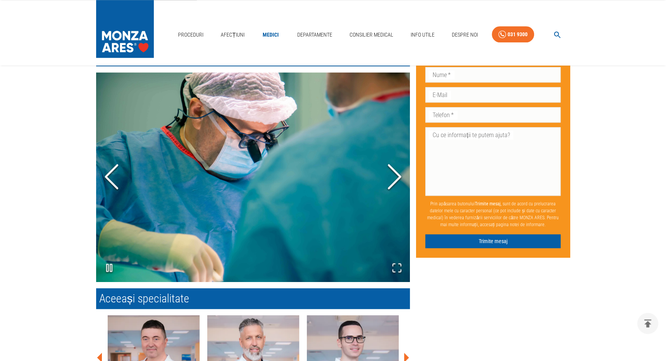
click at [399, 179] on polyline "Next Slide" at bounding box center [395, 176] width 12 height 23
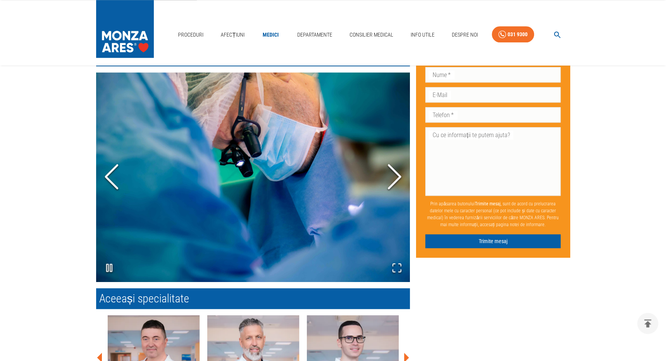
click at [399, 179] on polyline "Next Slide" at bounding box center [395, 176] width 12 height 23
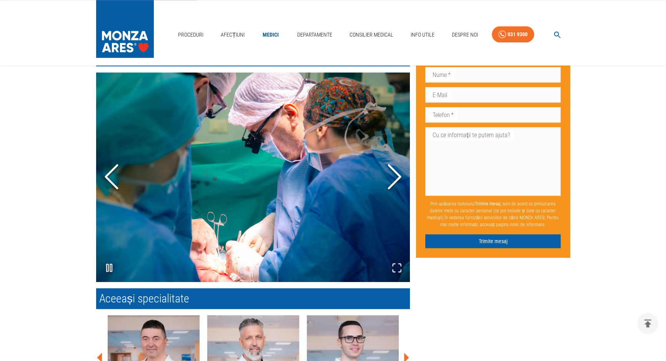
click at [399, 179] on polyline "Next Slide" at bounding box center [395, 176] width 12 height 23
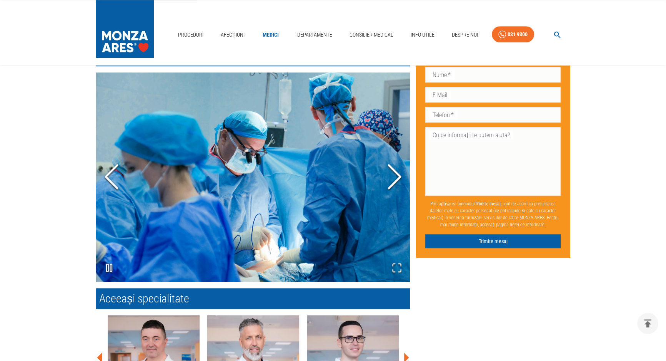
click at [399, 179] on polyline "Next Slide" at bounding box center [395, 176] width 12 height 23
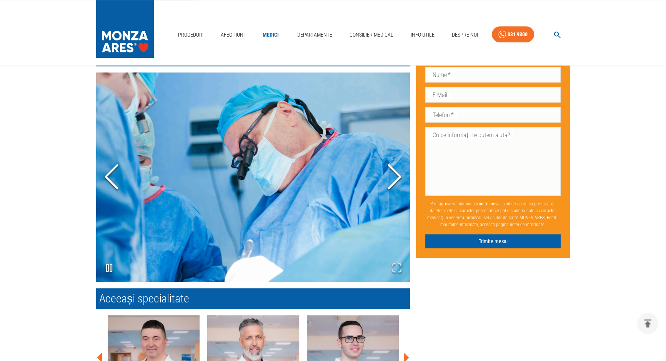
click at [399, 179] on polyline "Next Slide" at bounding box center [395, 176] width 12 height 23
